Goal: Transaction & Acquisition: Purchase product/service

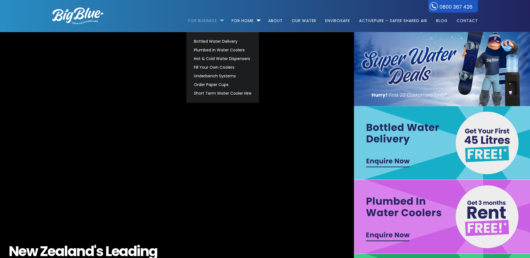
click at [207, 21] on link "For Business" at bounding box center [204, 18] width 33 height 36
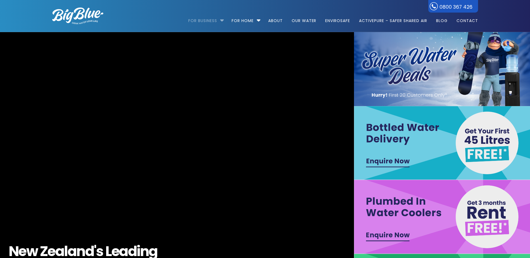
click at [207, 21] on link "For Business" at bounding box center [204, 18] width 33 height 36
click at [222, 19] on li "For Business Bottled Water Delivery Plumbed in Water Coolers Hot & Cold Water D…" at bounding box center [207, 18] width 38 height 32
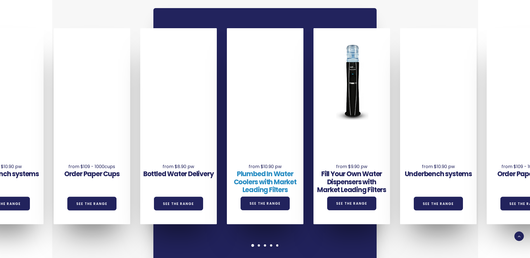
scroll to position [447, 0]
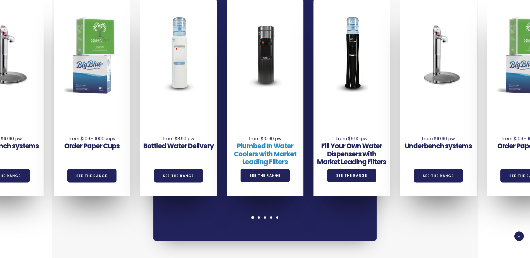
click at [265, 141] on link "Plumbed In Water Coolers with Market Leading Filters" at bounding box center [265, 153] width 63 height 25
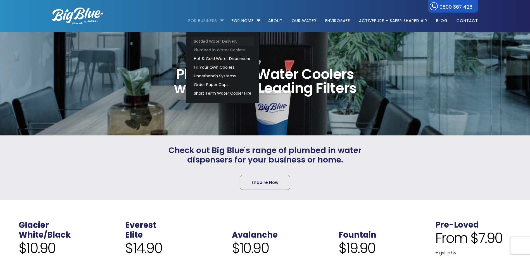
click at [216, 41] on link "Bottled Water Delivery" at bounding box center [222, 41] width 63 height 9
